Goal: Task Accomplishment & Management: Manage account settings

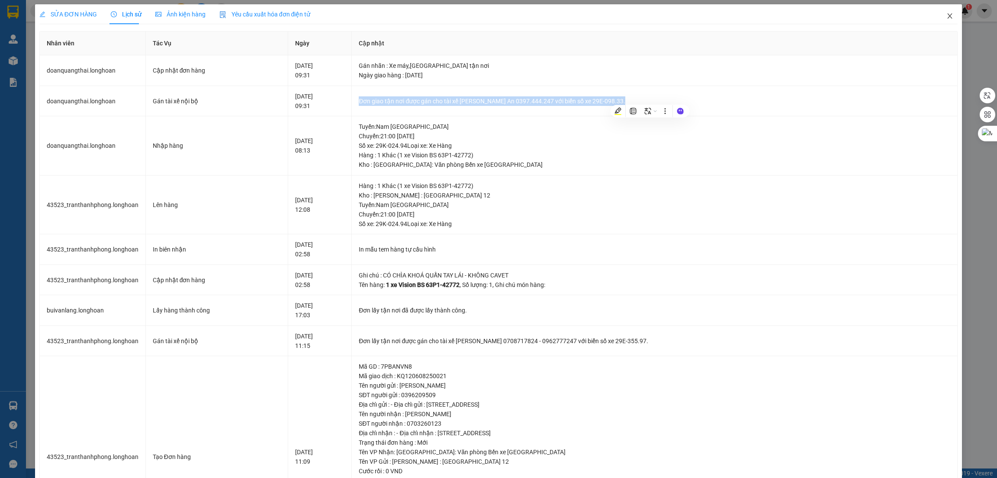
click at [946, 16] on icon "close" at bounding box center [949, 16] width 7 height 7
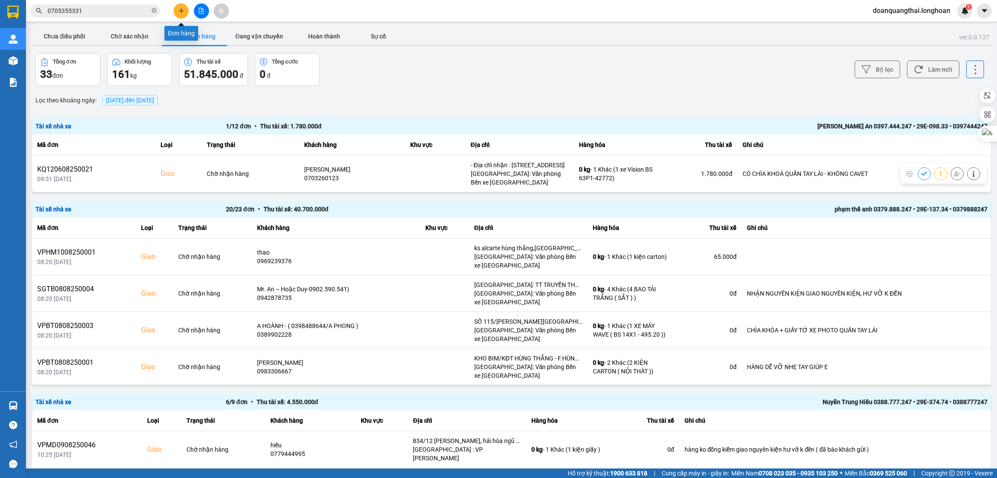
click at [181, 6] on button at bounding box center [180, 10] width 15 height 15
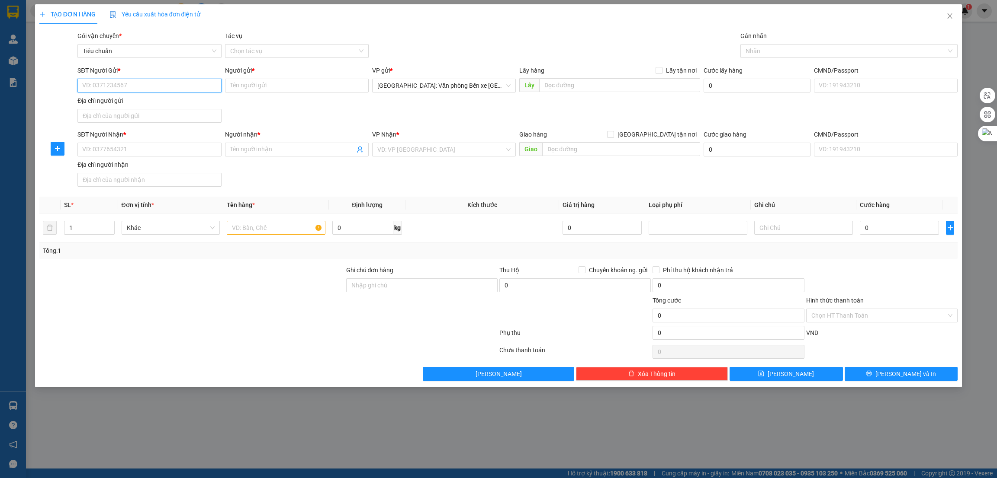
paste input "0397756649"
type input "0397756649"
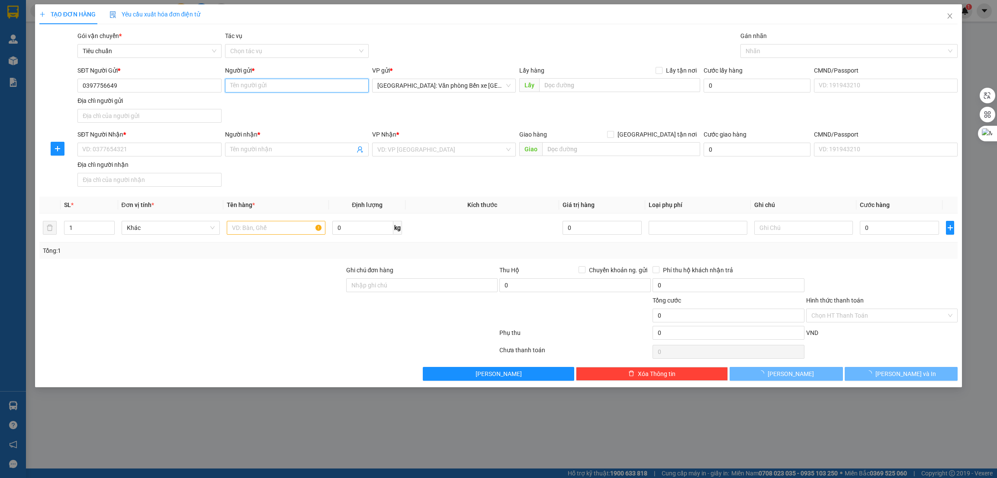
click at [253, 84] on input "Người gửi *" at bounding box center [297, 86] width 144 height 14
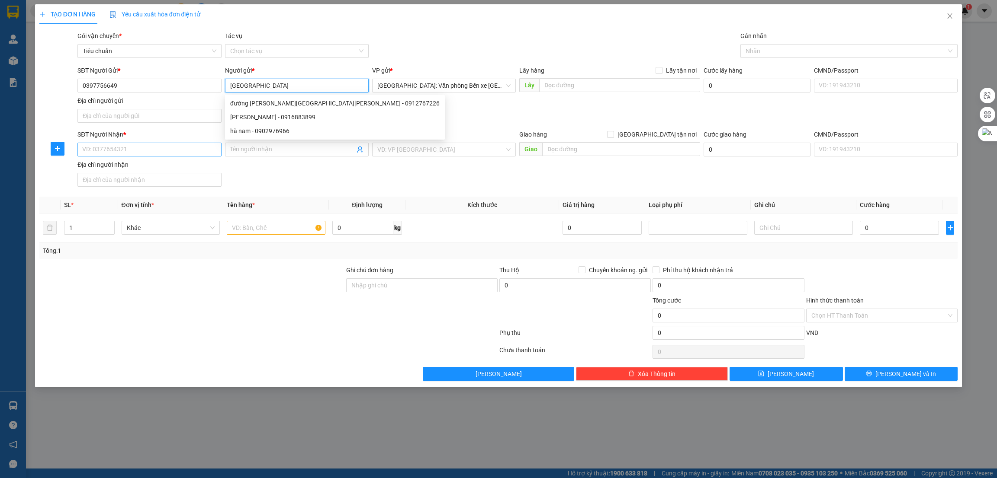
type input "[GEOGRAPHIC_DATA]"
click at [169, 145] on input "SĐT Người Nhận *" at bounding box center [149, 150] width 144 height 14
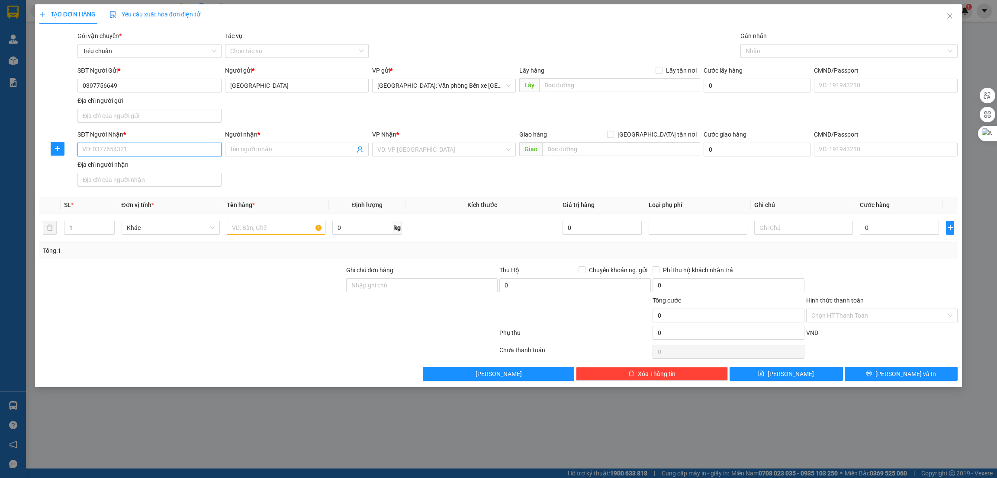
paste input "0397756649"
type input "0397756649"
click at [295, 151] on input "Người nhận *" at bounding box center [292, 150] width 125 height 10
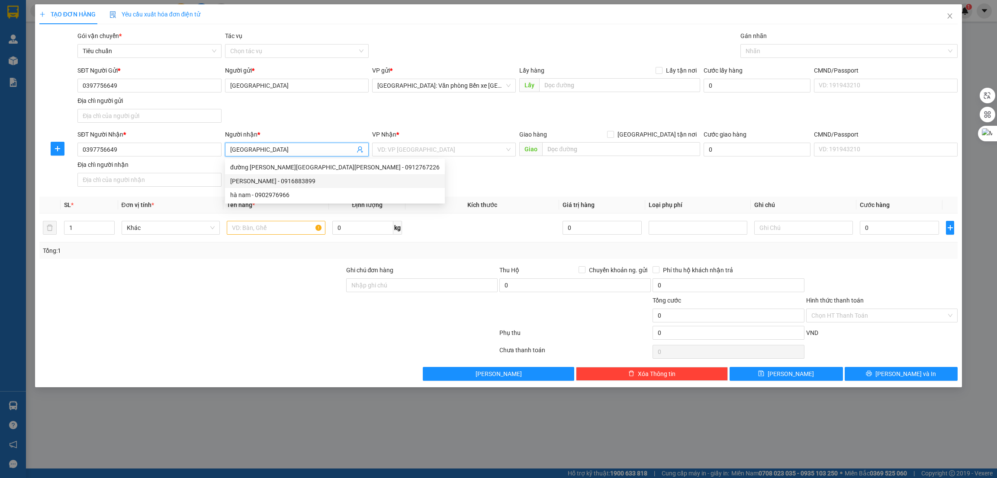
type input "[GEOGRAPHIC_DATA]"
click at [229, 317] on div at bounding box center [191, 311] width 307 height 30
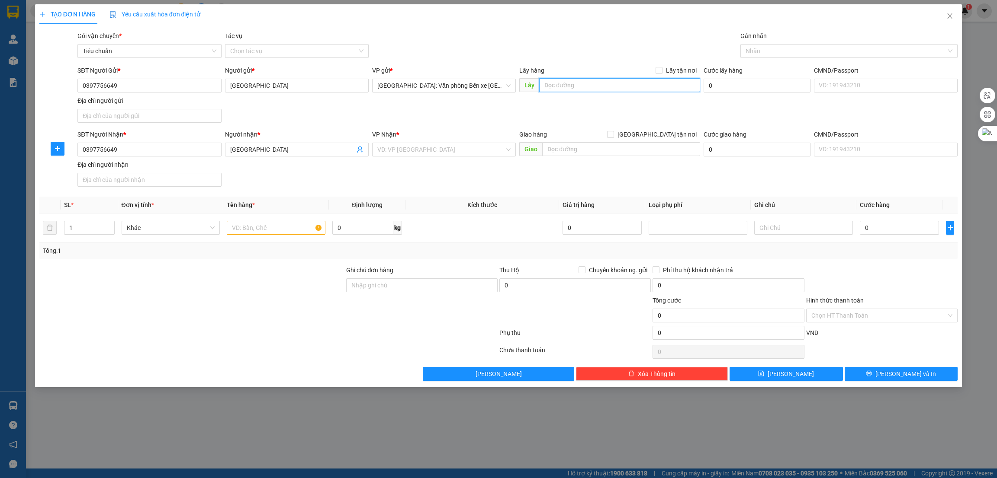
click at [641, 84] on input "text" at bounding box center [619, 85] width 160 height 14
paste input "xã dũng tiến huyện [GEOGRAPHIC_DATA]"
type input "xã dũng tiến huyện [GEOGRAPHIC_DATA]"
click at [669, 73] on span "Lấy tận nơi" at bounding box center [681, 71] width 38 height 10
click at [661, 73] on input "Lấy tận nơi" at bounding box center [658, 70] width 6 height 6
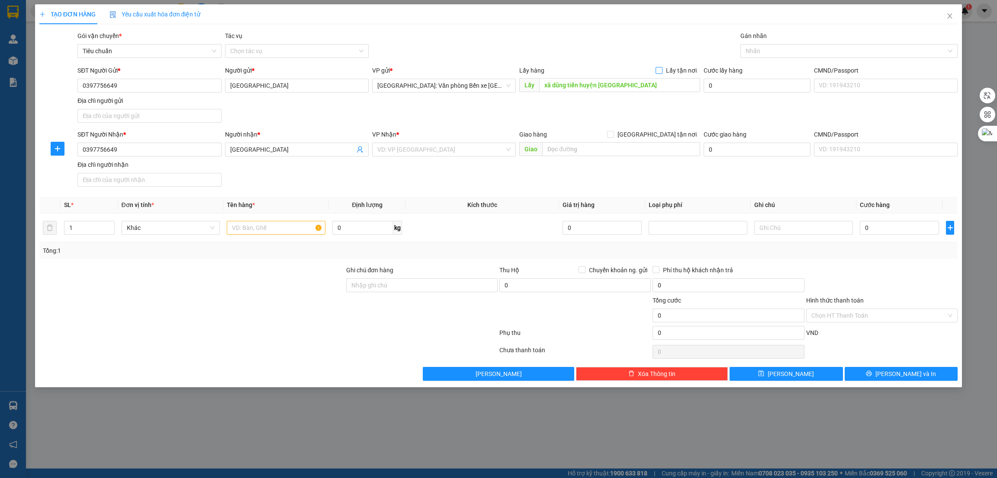
checkbox input "true"
click at [263, 225] on input "text" at bounding box center [276, 228] width 99 height 14
type input "1 xe máy"
click at [396, 147] on input "search" at bounding box center [440, 149] width 127 height 13
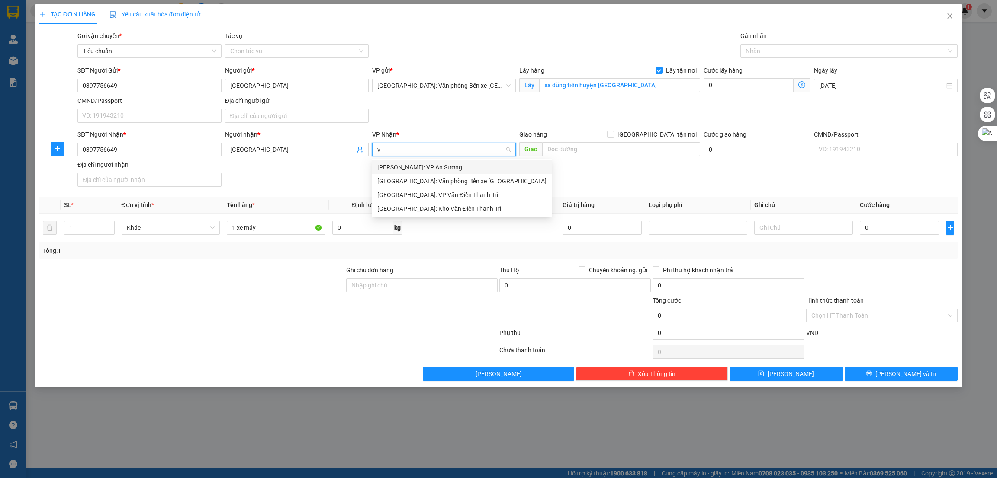
type input "vă"
click at [403, 191] on div "[GEOGRAPHIC_DATA]: Kho Văn Điển Thanh Trì" at bounding box center [461, 195] width 169 height 10
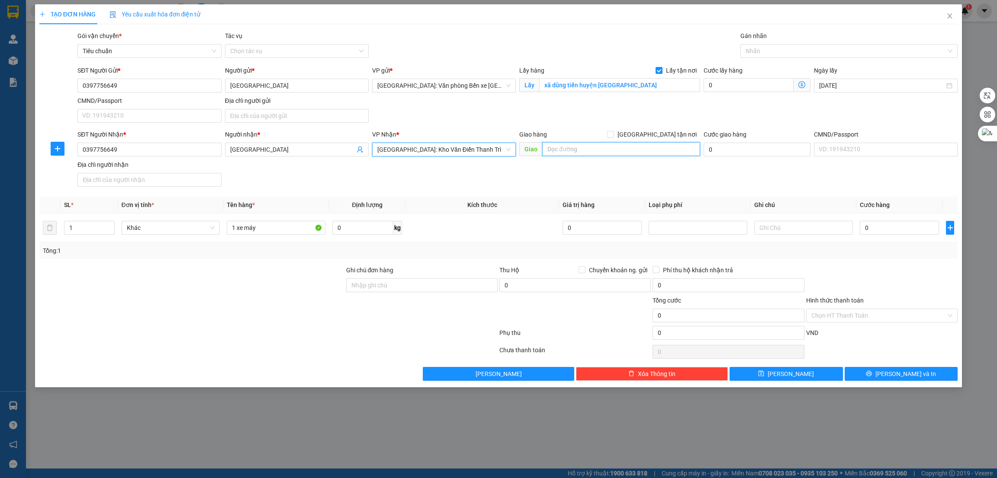
click at [637, 149] on input "text" at bounding box center [620, 149] width 157 height 14
click at [553, 151] on input "text" at bounding box center [620, 149] width 157 height 14
paste input "xóm 3 dinh xuyên xa hoa nam huyện [GEOGRAPHIC_DATA]"
type input "HN - xóm 3 dinh xuyên xa hoa nam huyện [GEOGRAPHIC_DATA]"
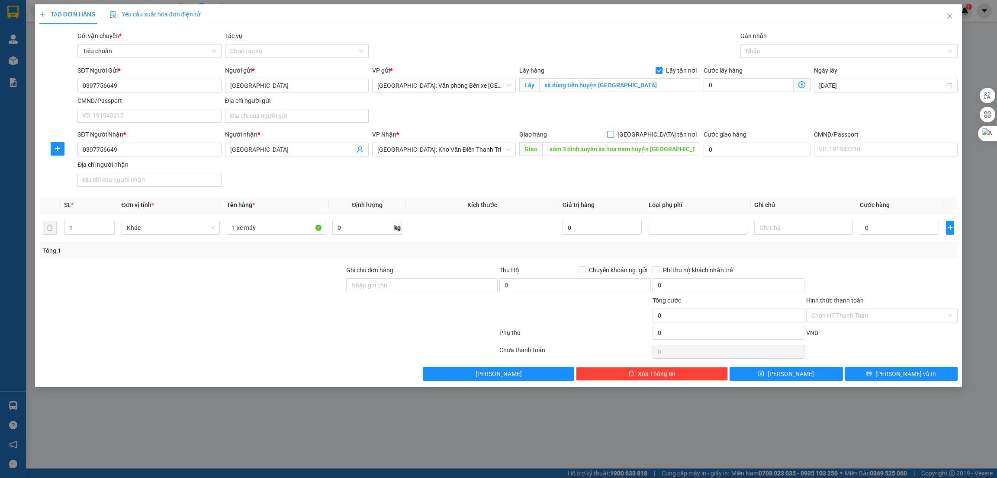
click at [614, 137] on span at bounding box center [610, 134] width 7 height 7
click at [613, 137] on input "[GEOGRAPHIC_DATA] tận nơi" at bounding box center [610, 134] width 6 height 6
checkbox input "true"
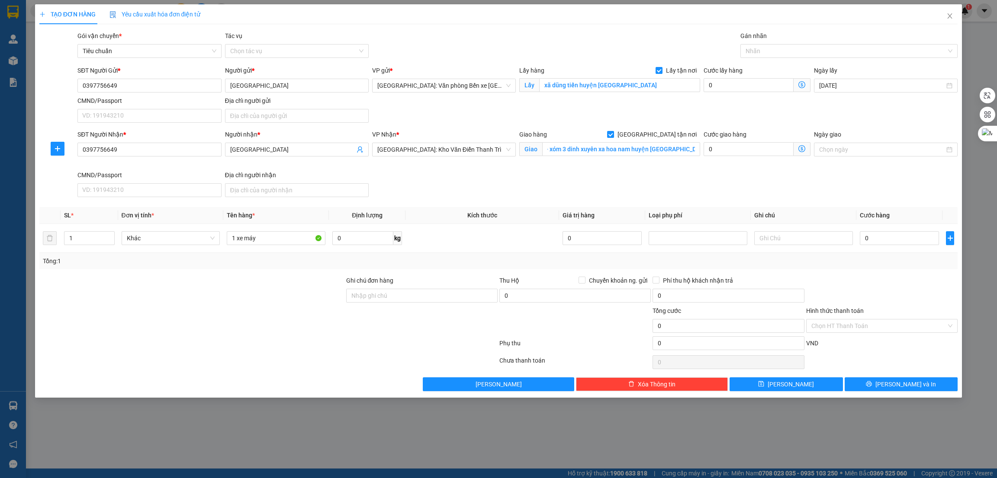
scroll to position [0, 0]
click at [775, 53] on div at bounding box center [844, 51] width 205 height 10
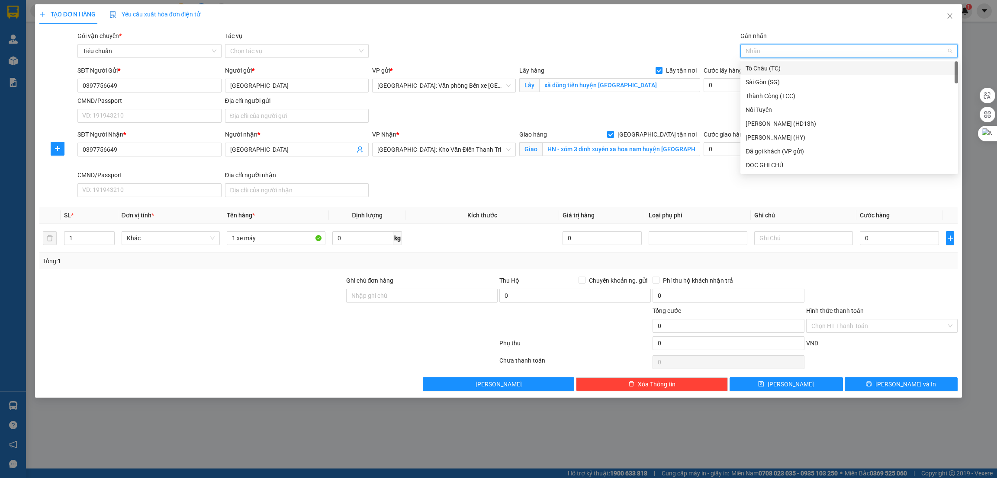
type input "g"
click at [767, 164] on div "[GEOGRAPHIC_DATA] tận nơi" at bounding box center [848, 165] width 207 height 10
type input "x"
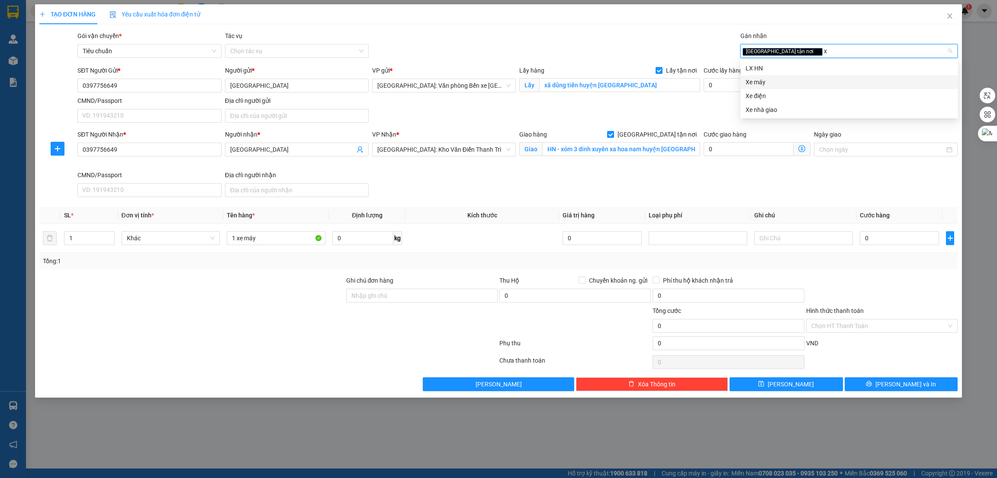
click at [795, 78] on div "Xe máy" at bounding box center [848, 82] width 207 height 10
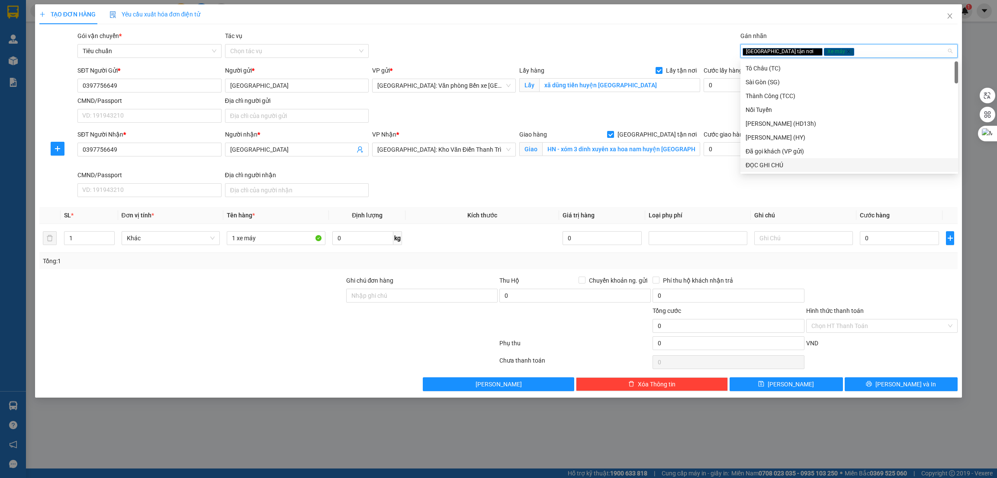
click at [611, 196] on div "SĐT Người Nhận * 0397756649 Người nhận * [GEOGRAPHIC_DATA] VP Nhận * [GEOGRAPHI…" at bounding box center [517, 165] width 883 height 71
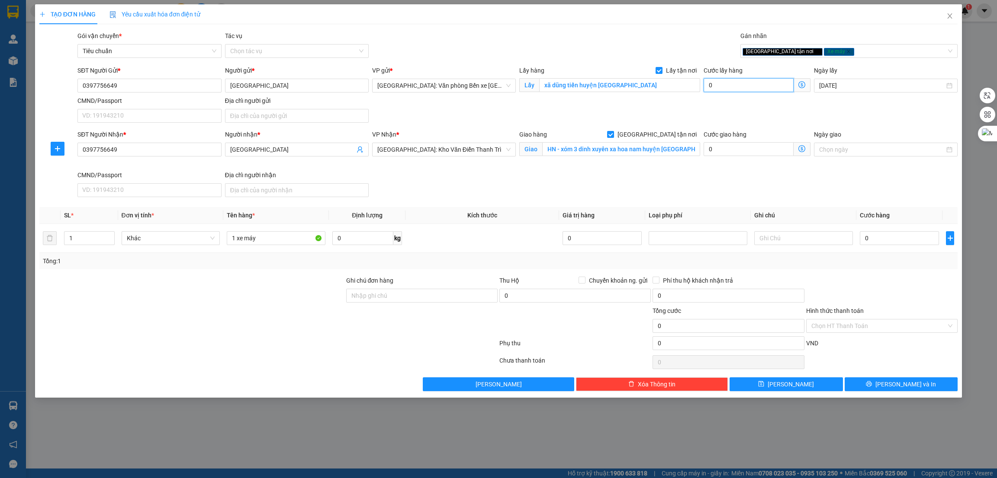
click at [711, 85] on input "0" at bounding box center [748, 85] width 90 height 14
type input "1"
type input "16"
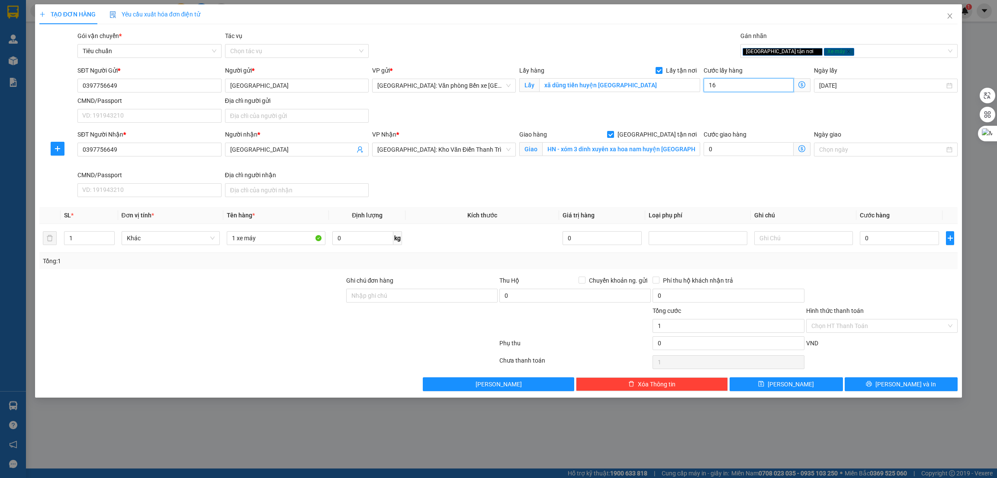
type input "16"
type input "165"
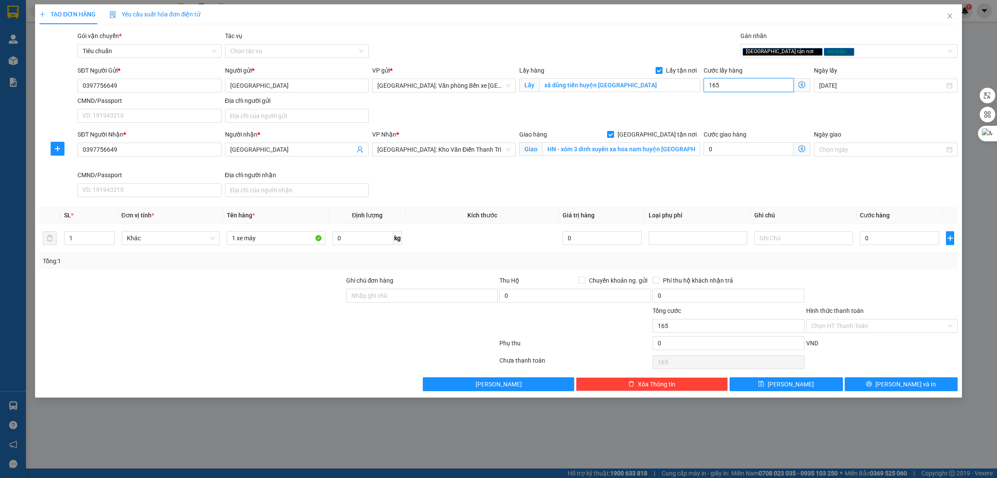
type input "1.650"
type input "16.500"
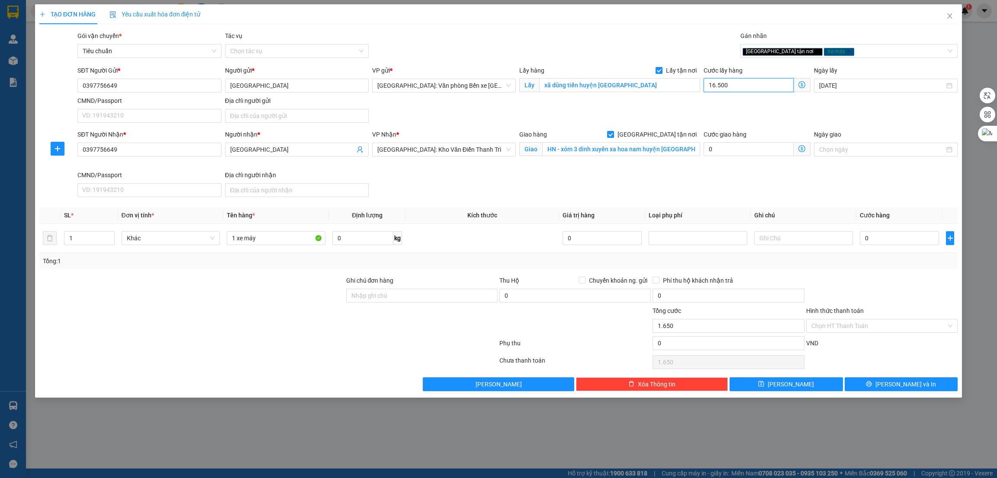
type input "16.500"
type input "165.000"
click at [887, 245] on div "0" at bounding box center [898, 238] width 79 height 17
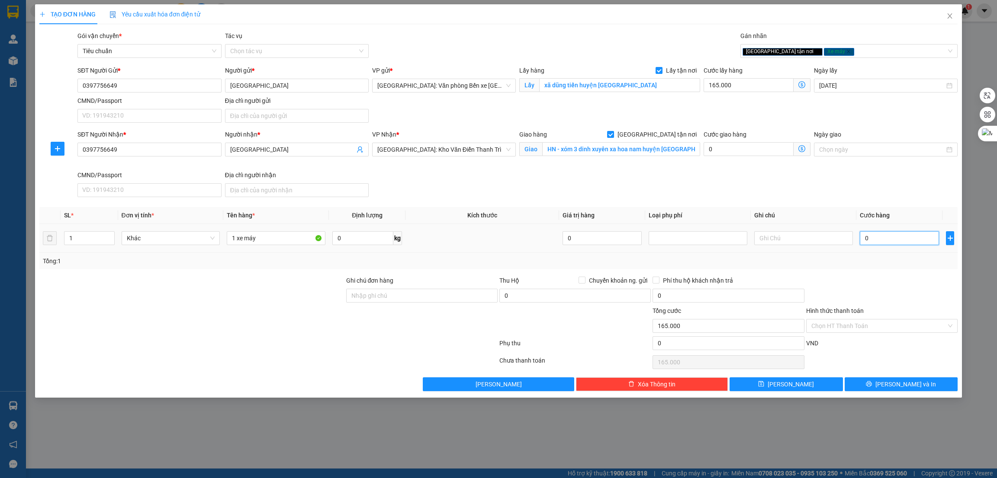
click at [885, 241] on input "0" at bounding box center [898, 238] width 79 height 14
type input "3"
type input "165.003"
type input "35"
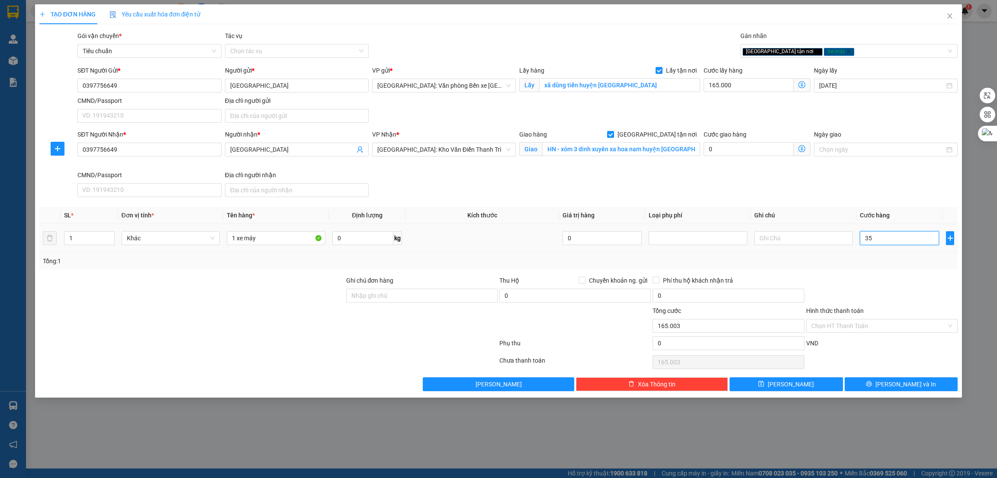
type input "165.035"
type input "350"
type input "165.350"
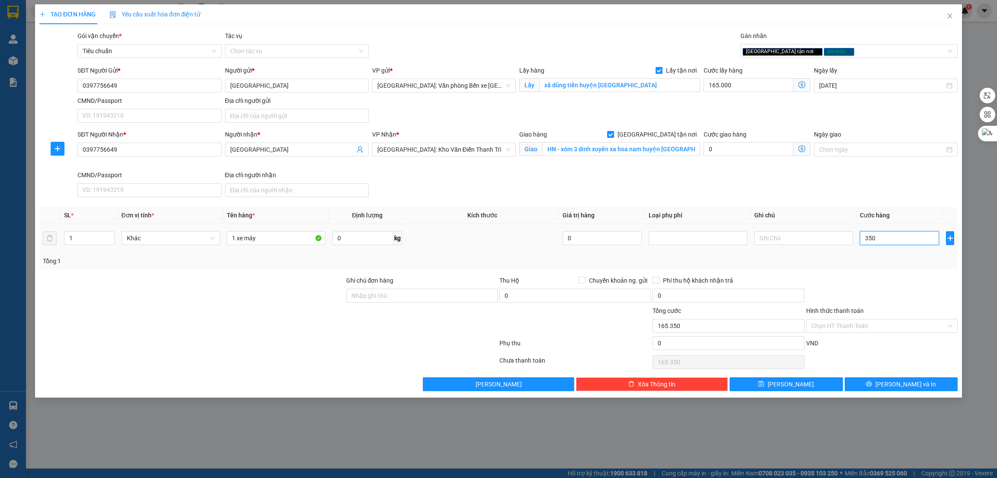
type input "3.500"
type input "168.500"
type input "35.000"
type input "200.000"
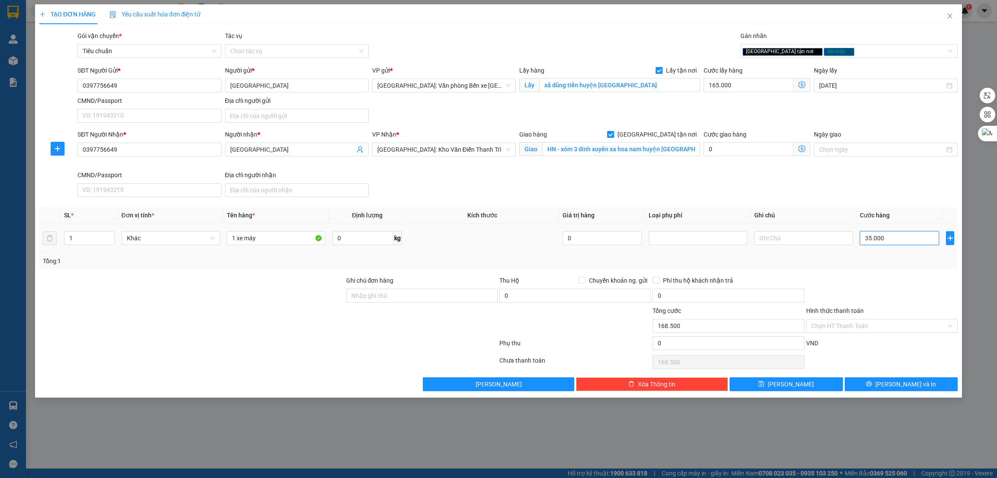
type input "200.000"
type input "350.000"
type input "515.000"
type input "350.000"
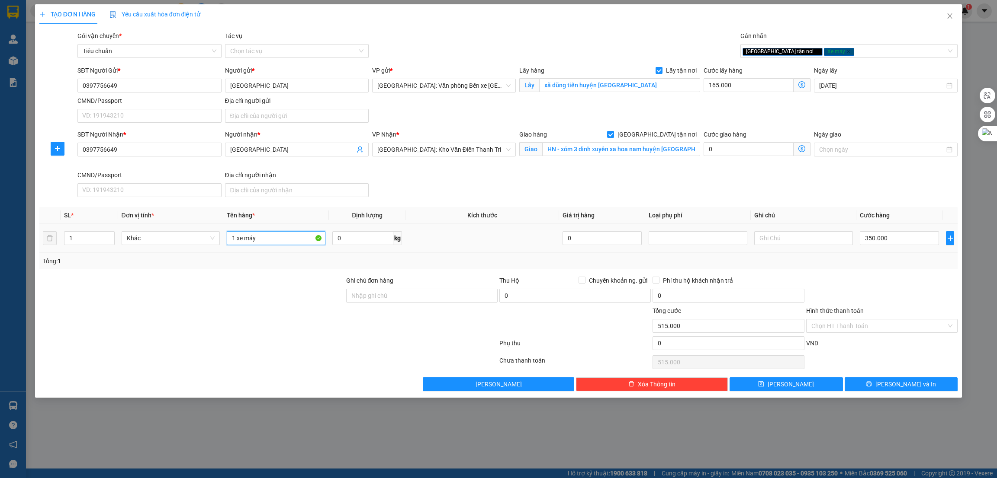
click at [271, 243] on input "1 xe máy" at bounding box center [276, 238] width 99 height 14
paste input "xmen"
type input "1 xe xmen"
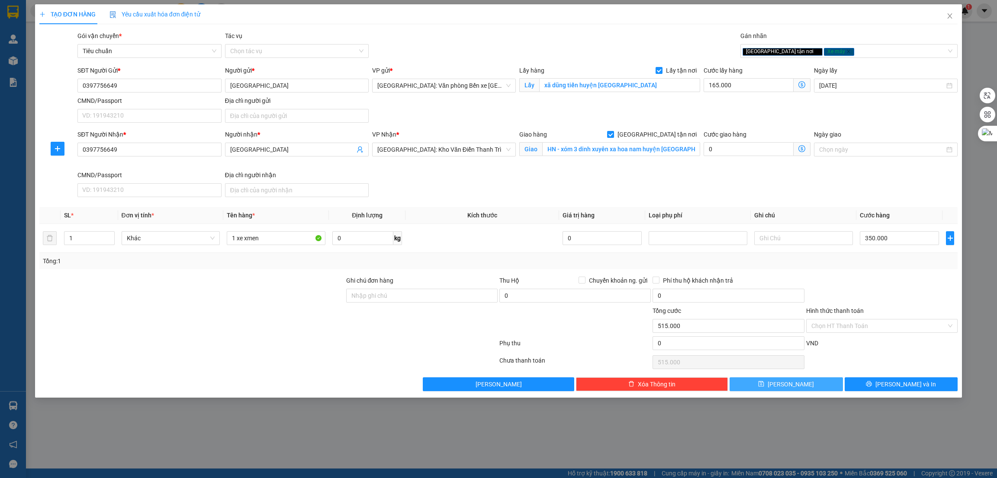
click at [809, 385] on button "[PERSON_NAME]" at bounding box center [785, 385] width 113 height 14
checkbox input "false"
type input "0"
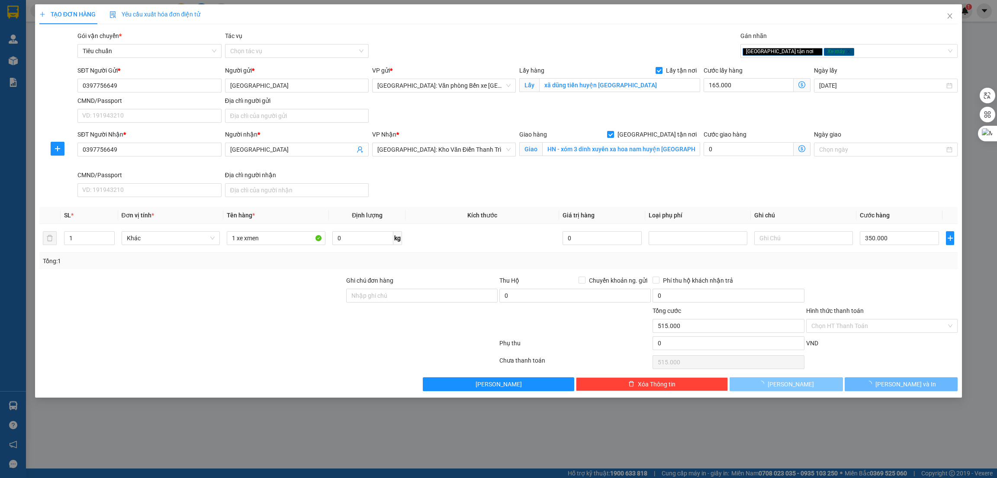
type input "0"
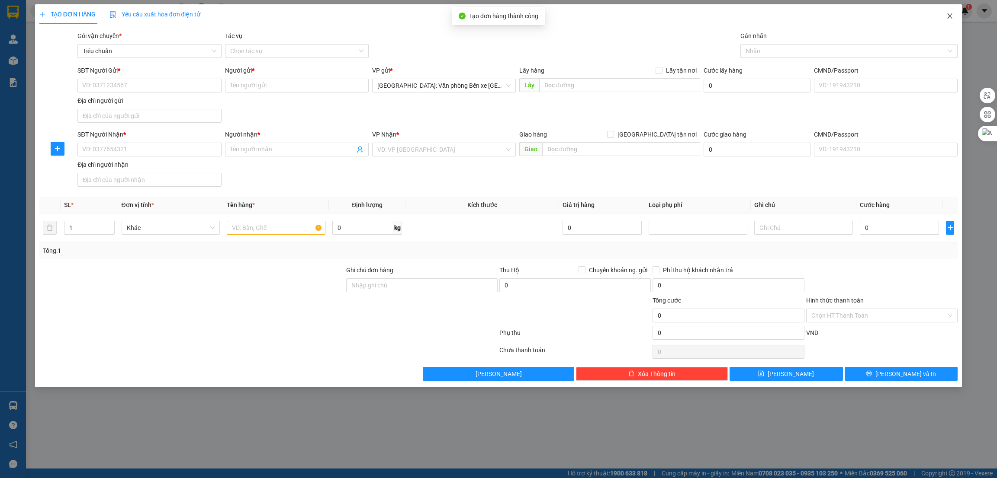
click at [946, 16] on icon "close" at bounding box center [949, 16] width 7 height 7
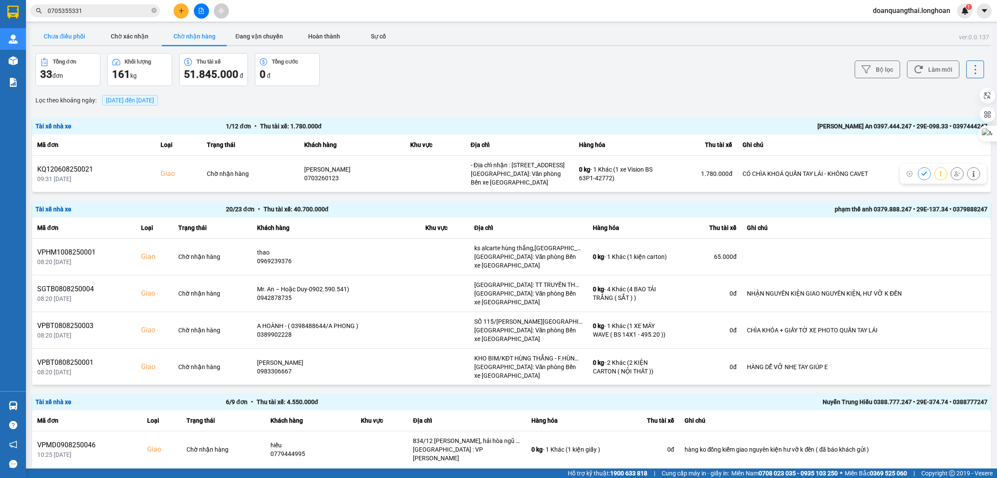
click at [74, 34] on button "Chưa điều phối" at bounding box center [64, 36] width 65 height 17
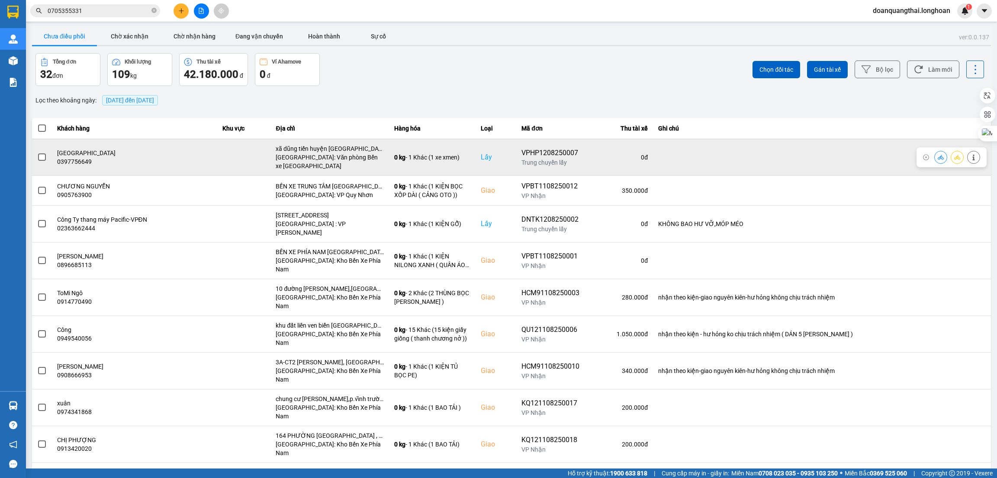
click at [43, 156] on span at bounding box center [42, 158] width 8 height 8
click at [37, 153] on input "checkbox" at bounding box center [37, 153] width 0 height 0
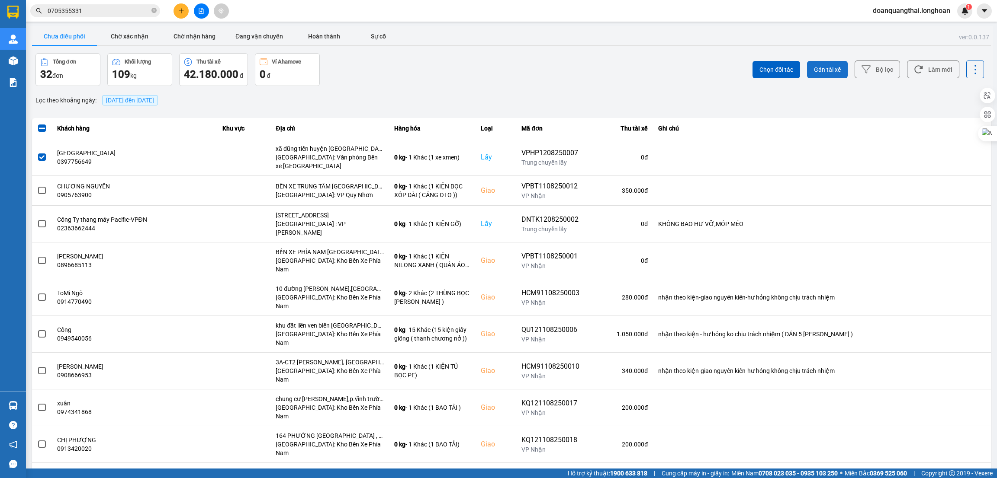
click at [832, 71] on span "Gán tài xế" at bounding box center [827, 69] width 27 height 9
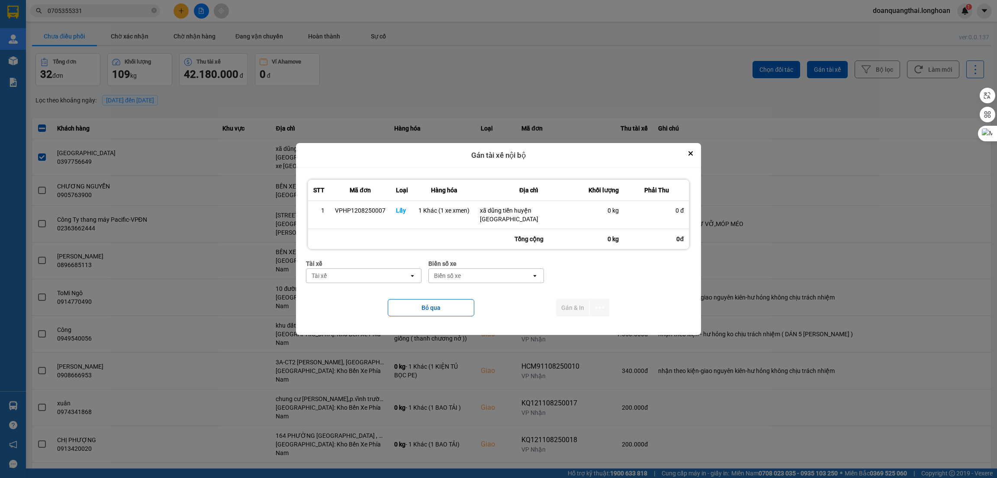
click at [362, 278] on div "Tài xế" at bounding box center [357, 276] width 103 height 14
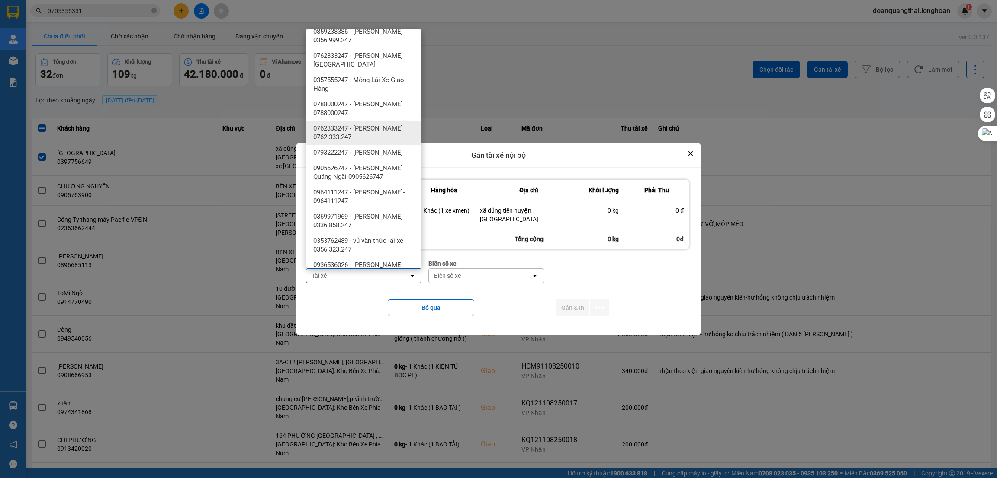
scroll to position [65, 0]
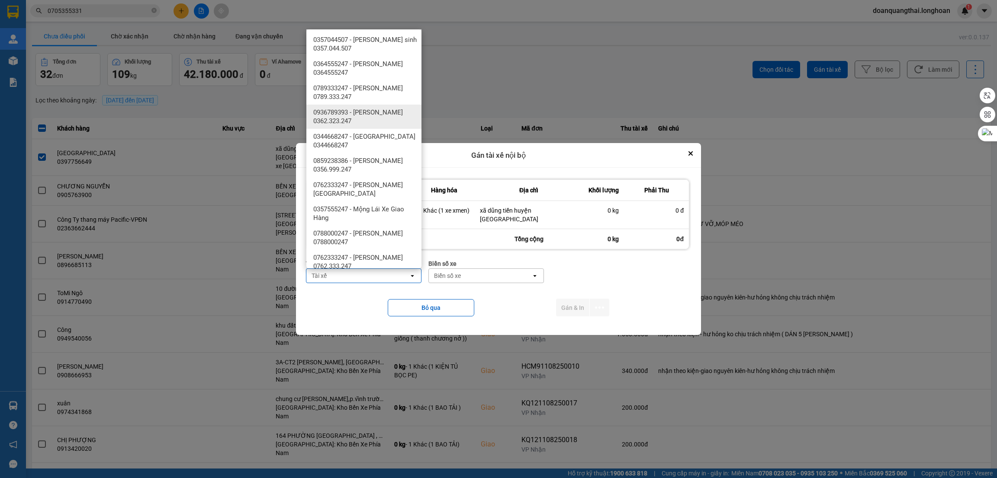
click at [388, 115] on span "0936789393 - [PERSON_NAME] 0362.323.247" at bounding box center [365, 116] width 105 height 17
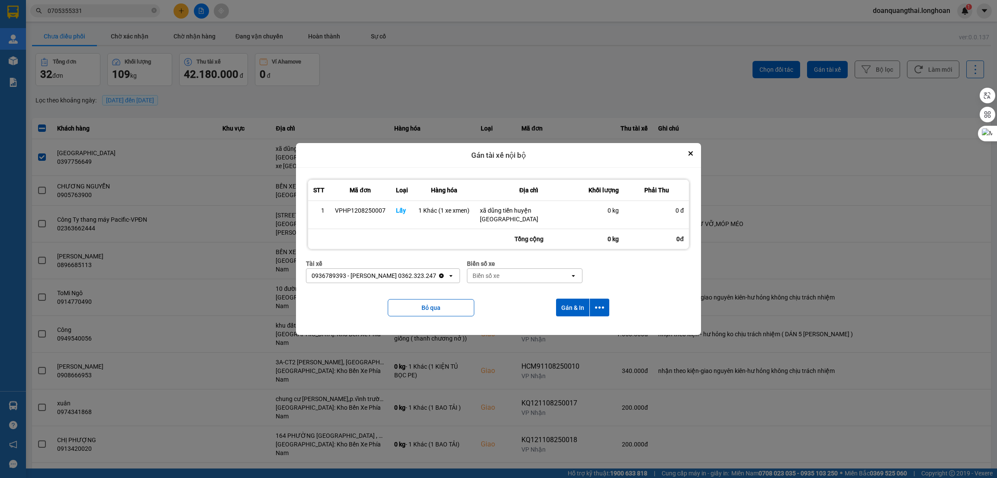
click at [503, 274] on div "Biển số xe" at bounding box center [518, 276] width 103 height 14
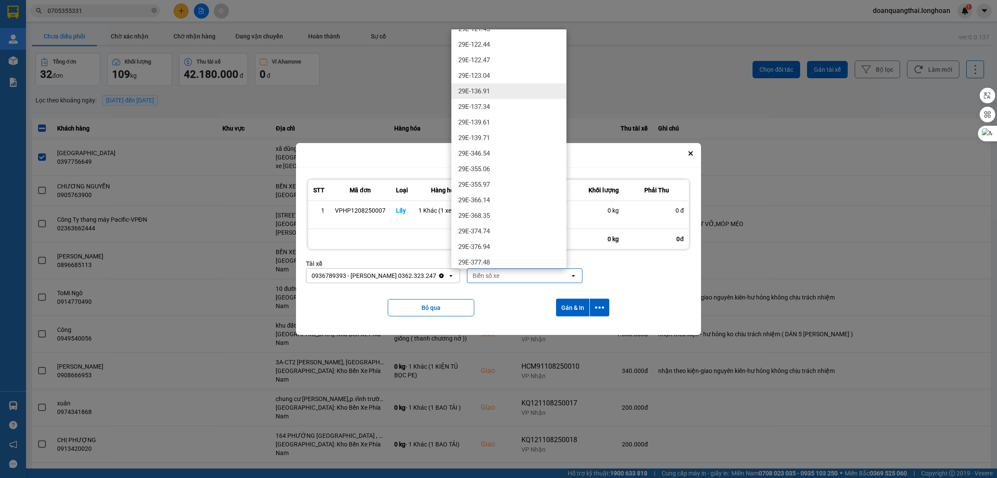
scroll to position [324, 0]
click at [499, 260] on div "29E-377.48" at bounding box center [508, 262] width 115 height 16
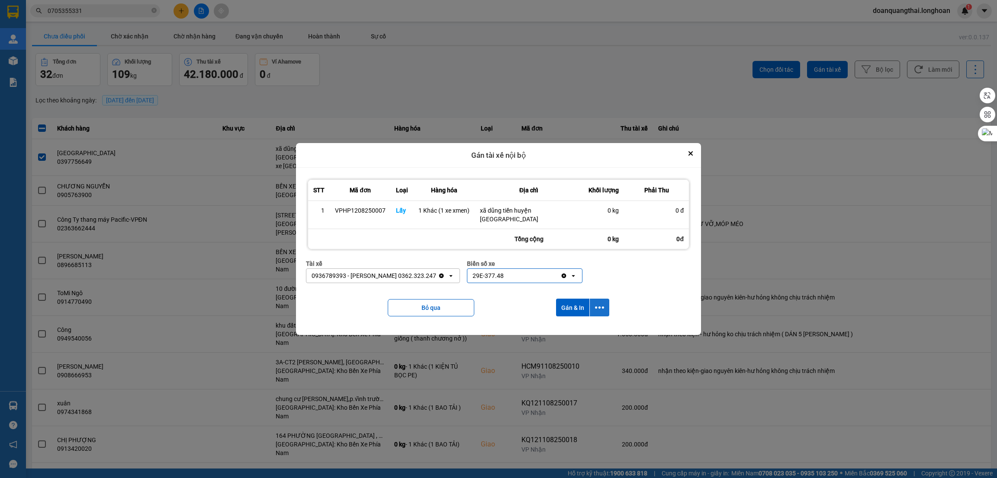
click at [596, 307] on icon "dialog" at bounding box center [599, 307] width 9 height 9
click at [558, 328] on span "Chỉ gán tài" at bounding box center [565, 331] width 29 height 9
